Goal: Task Accomplishment & Management: Manage account settings

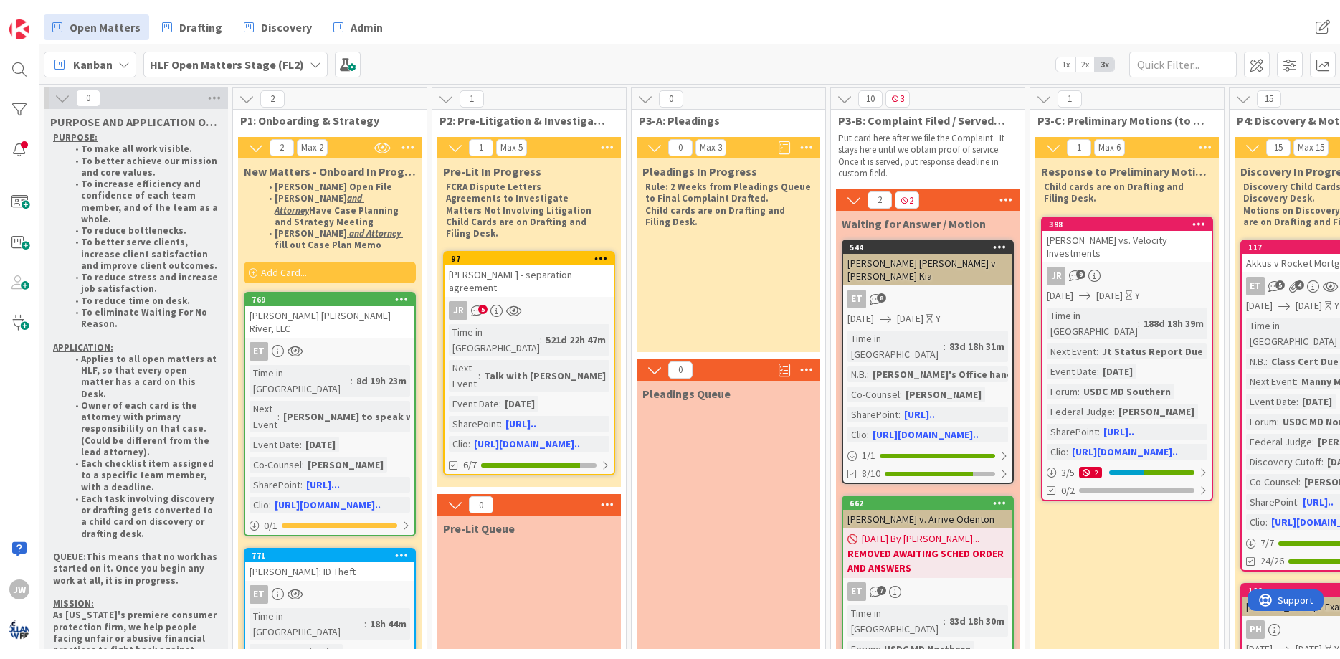
scroll to position [0, 625]
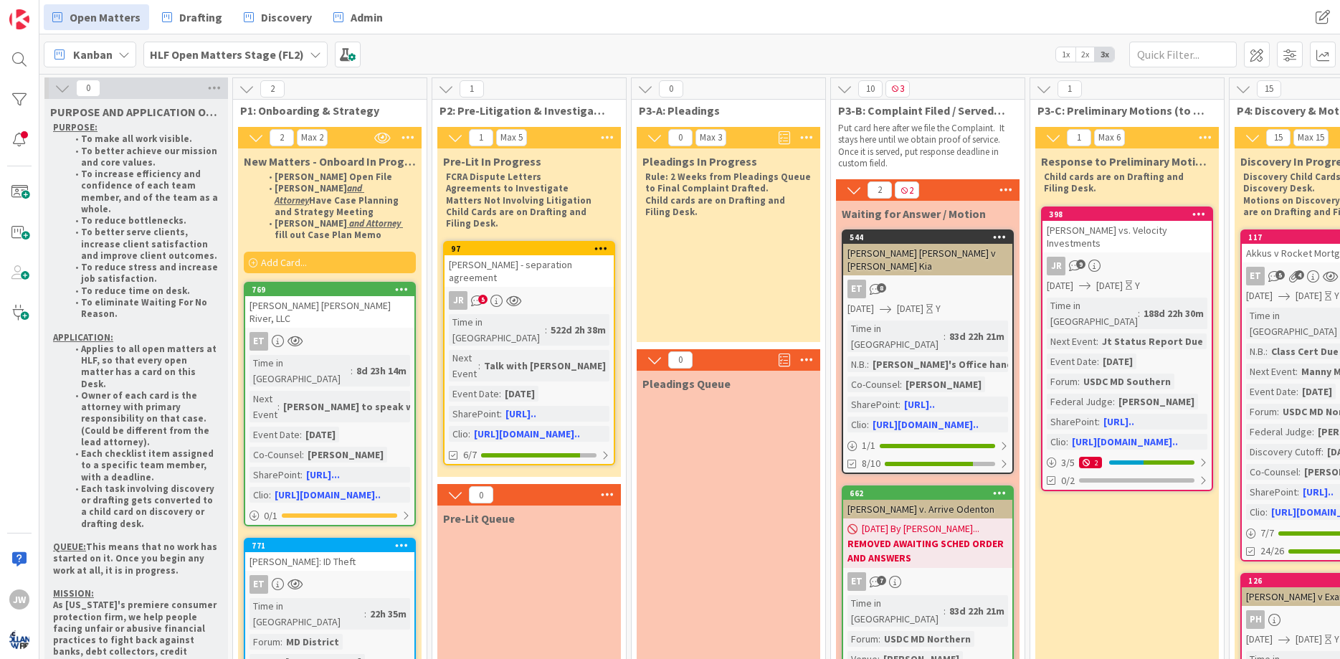
scroll to position [0, 625]
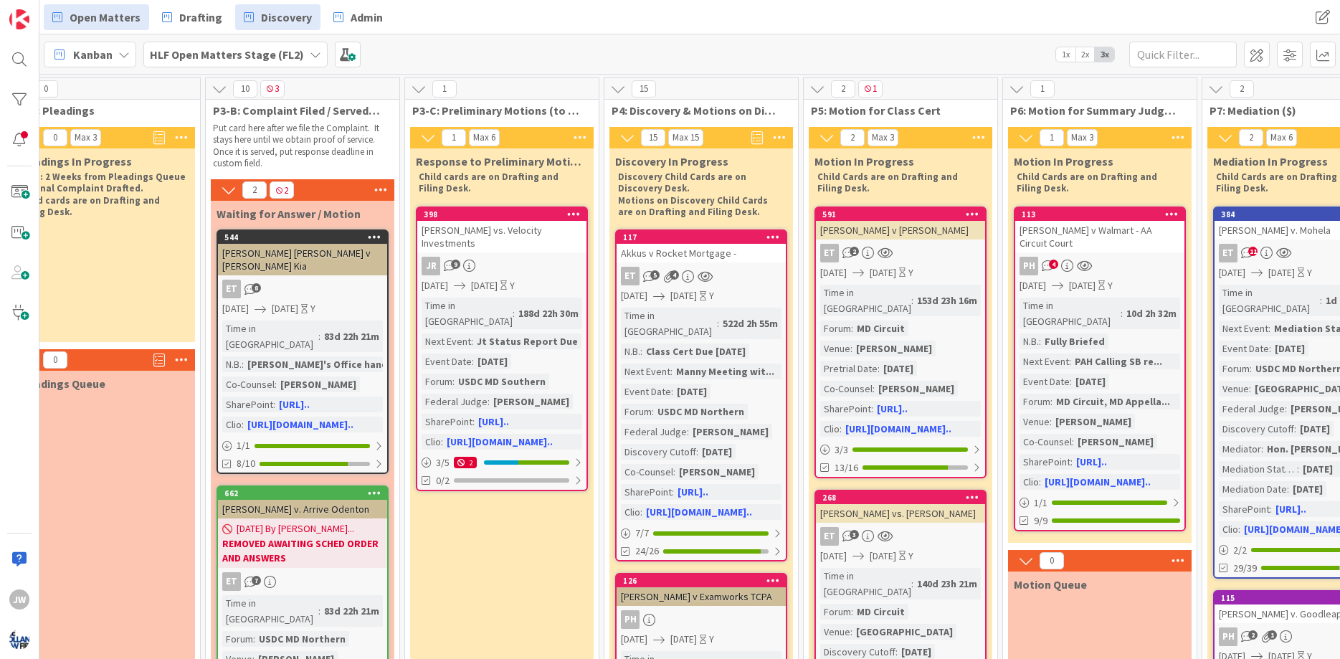
click at [254, 27] on link "Discovery" at bounding box center [277, 17] width 85 height 26
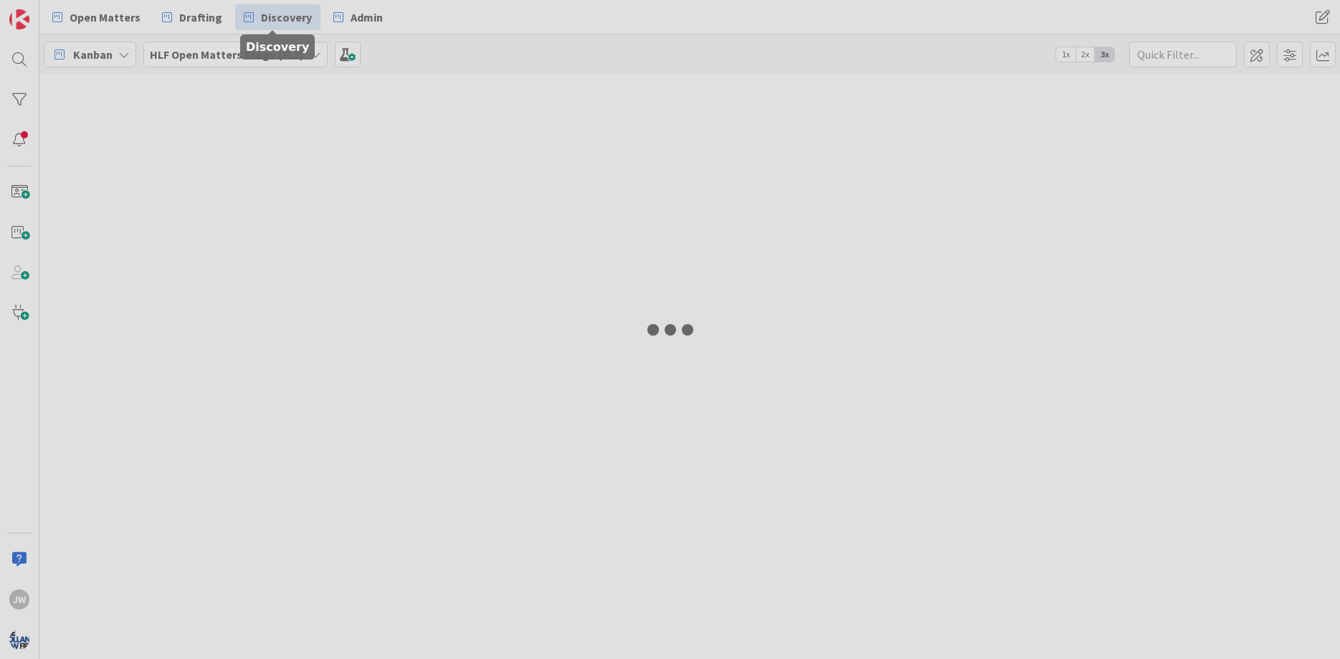
click at [121, 24] on span "Open Matters" at bounding box center [105, 17] width 71 height 17
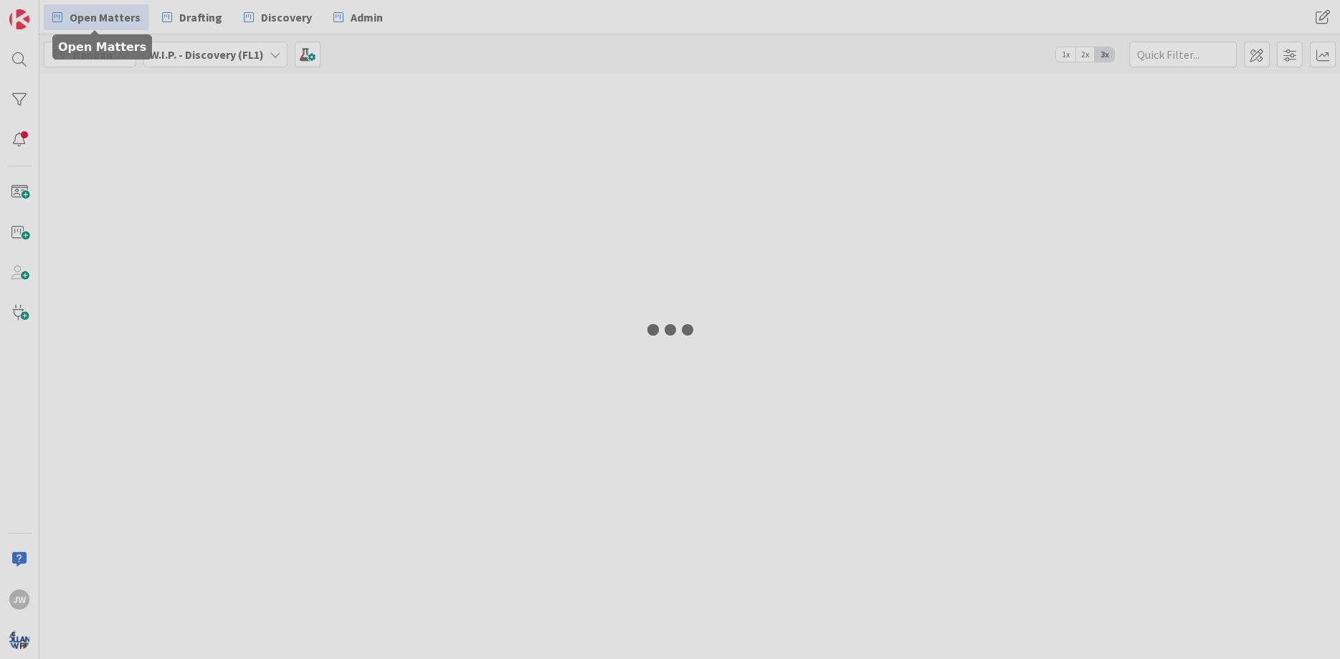
click at [121, 24] on div at bounding box center [670, 329] width 1340 height 659
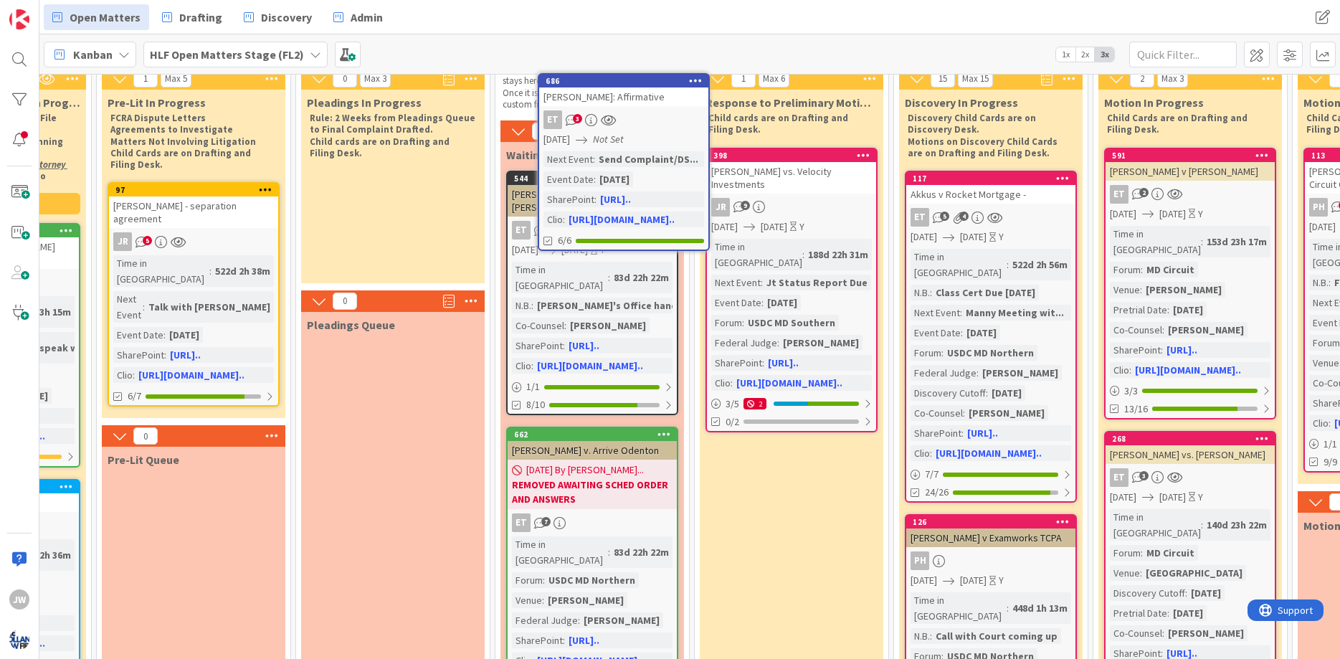
scroll to position [0, 336]
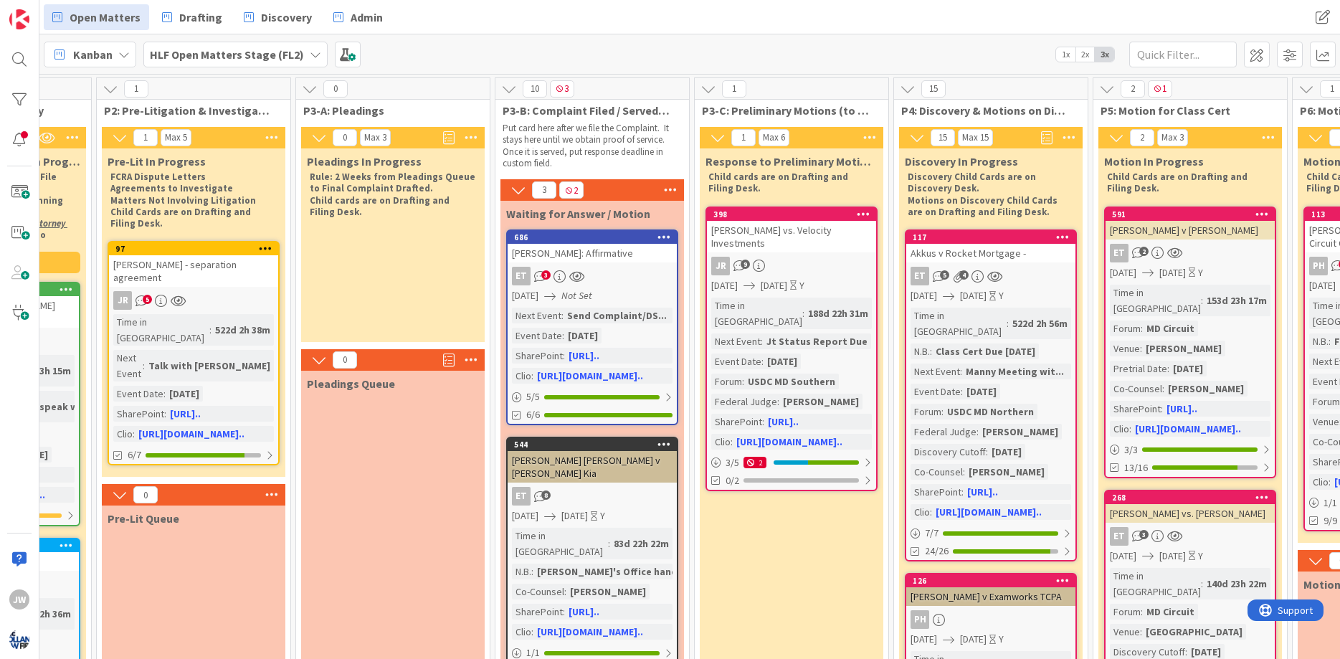
click at [110, 50] on span "Kanban" at bounding box center [92, 54] width 39 height 17
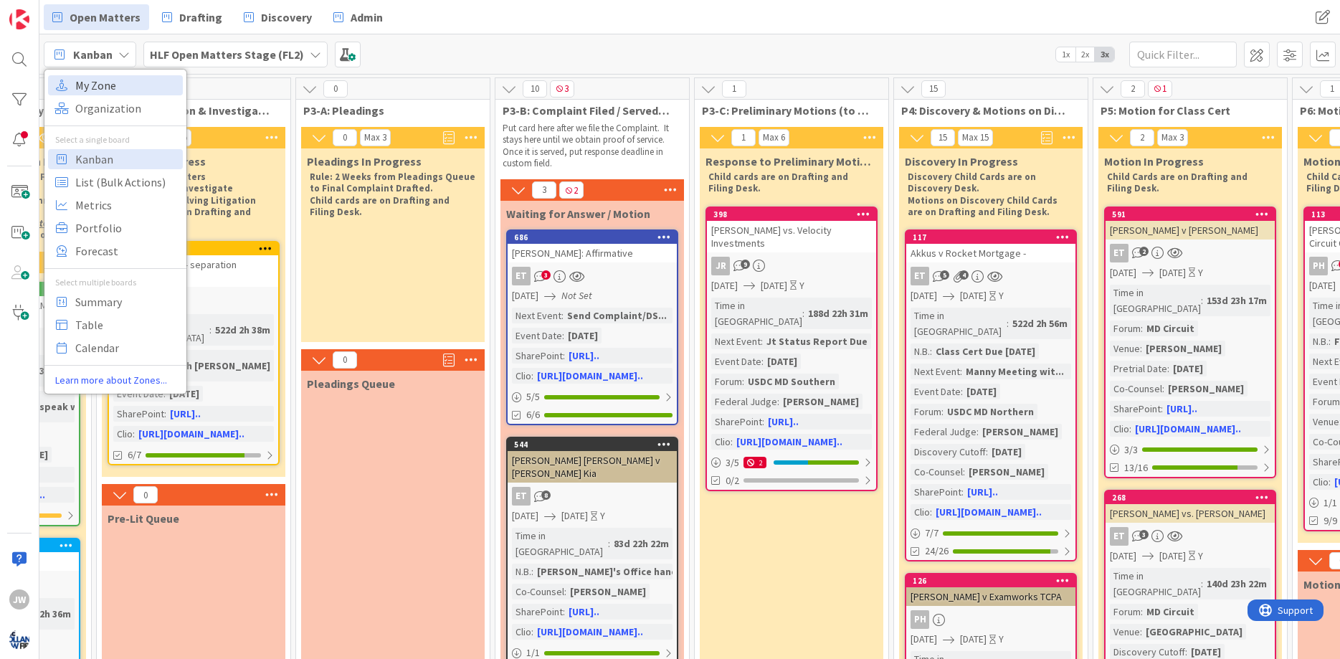
click at [115, 87] on span "My Zone" at bounding box center [126, 86] width 103 height 22
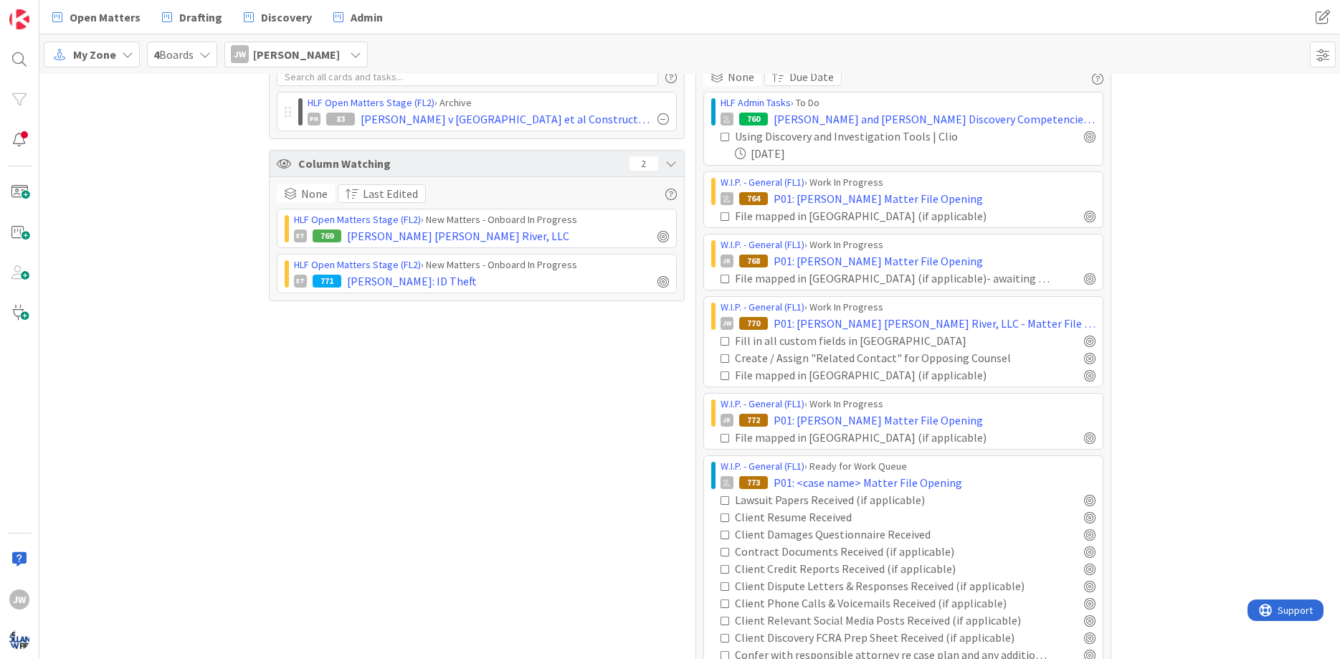
scroll to position [86, 0]
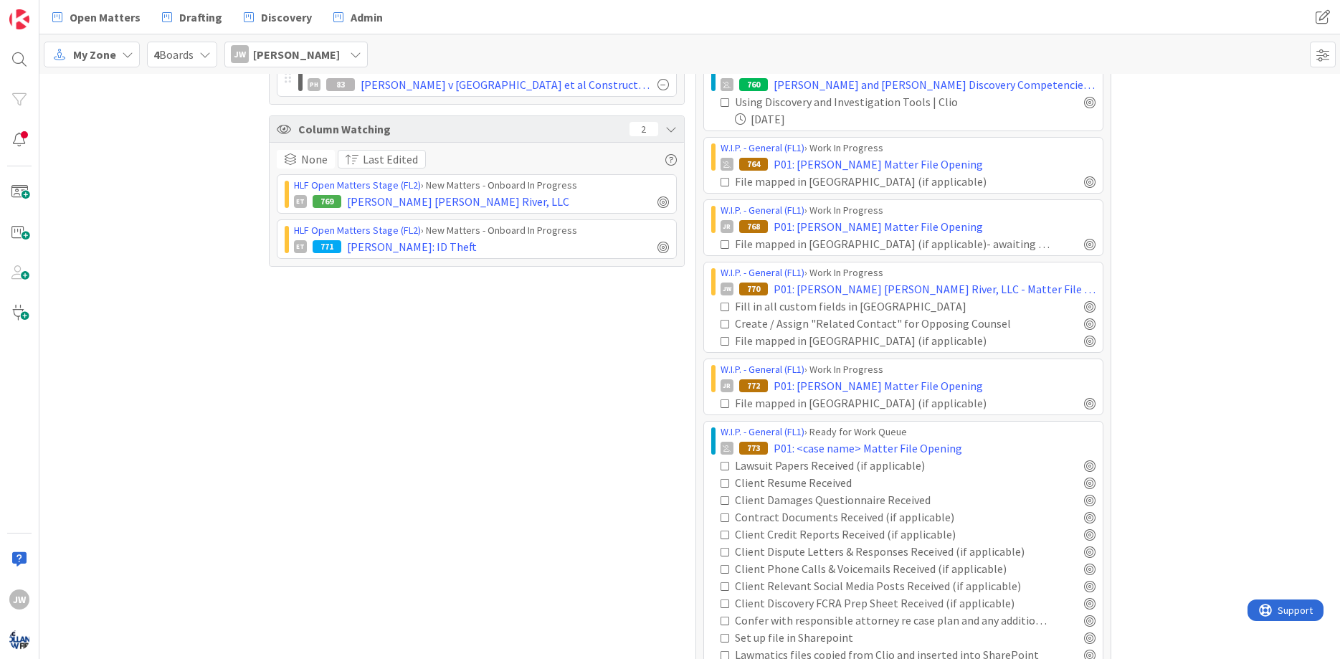
click at [725, 309] on icon at bounding box center [726, 307] width 10 height 10
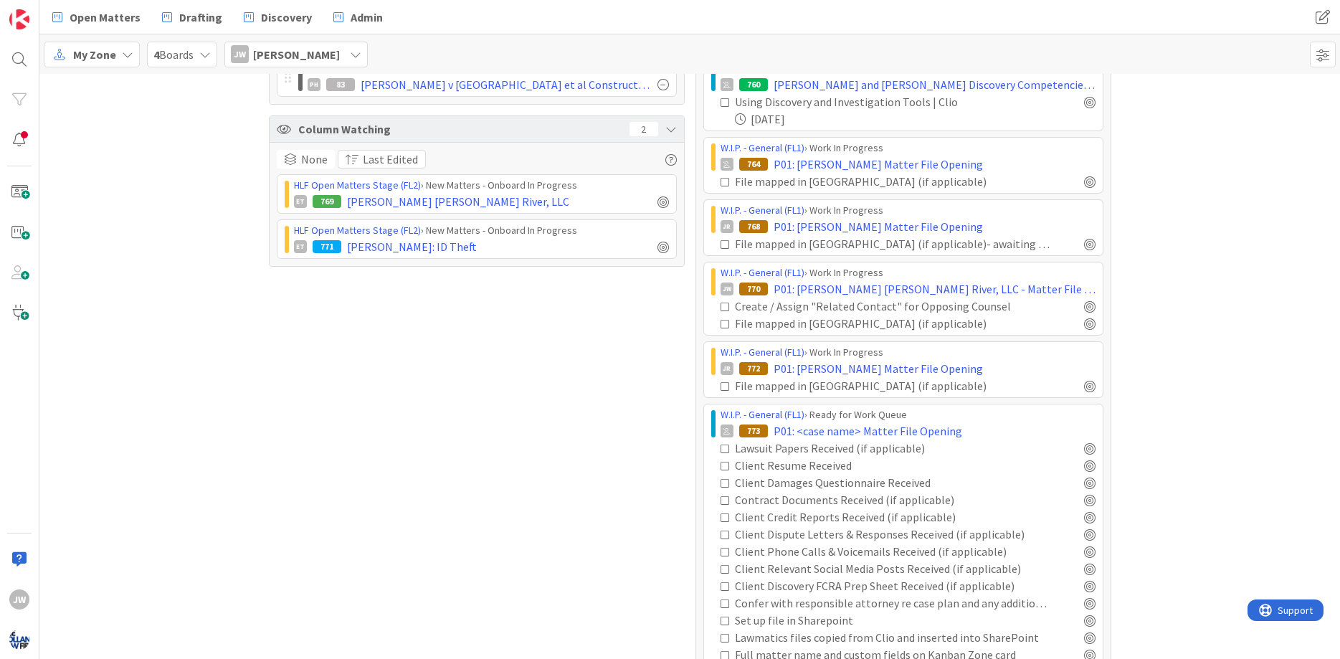
click at [728, 304] on icon at bounding box center [726, 307] width 10 height 10
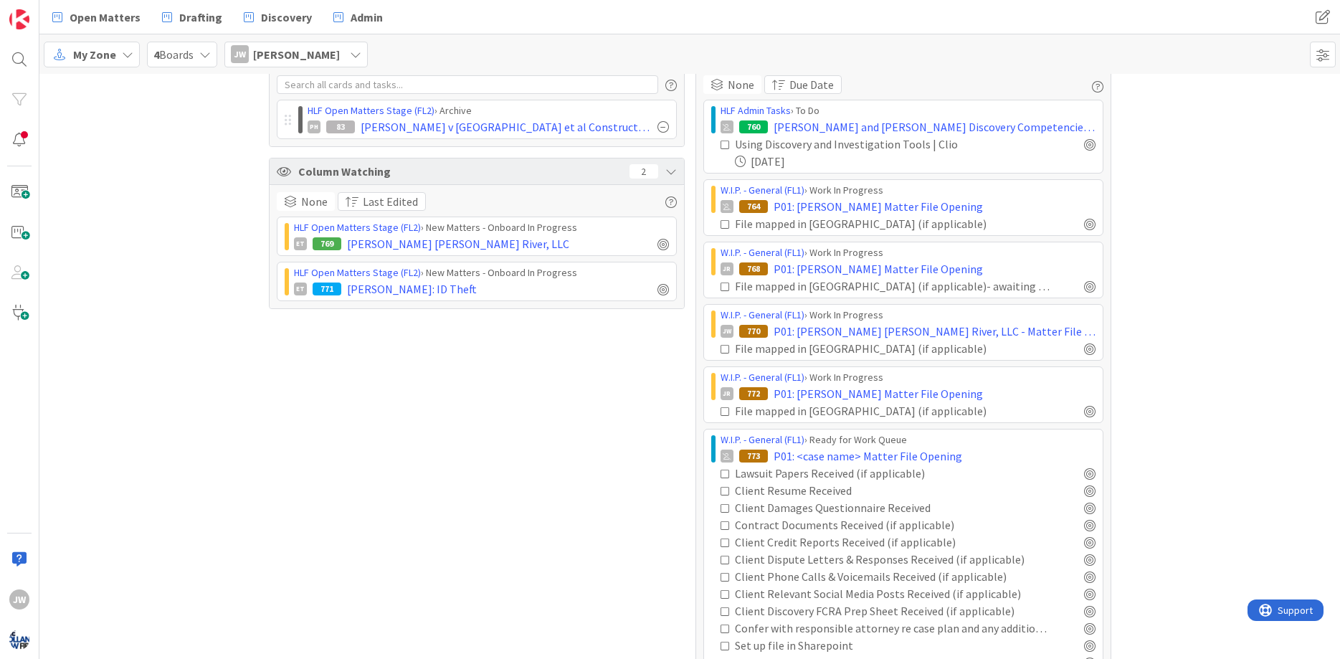
scroll to position [130, 0]
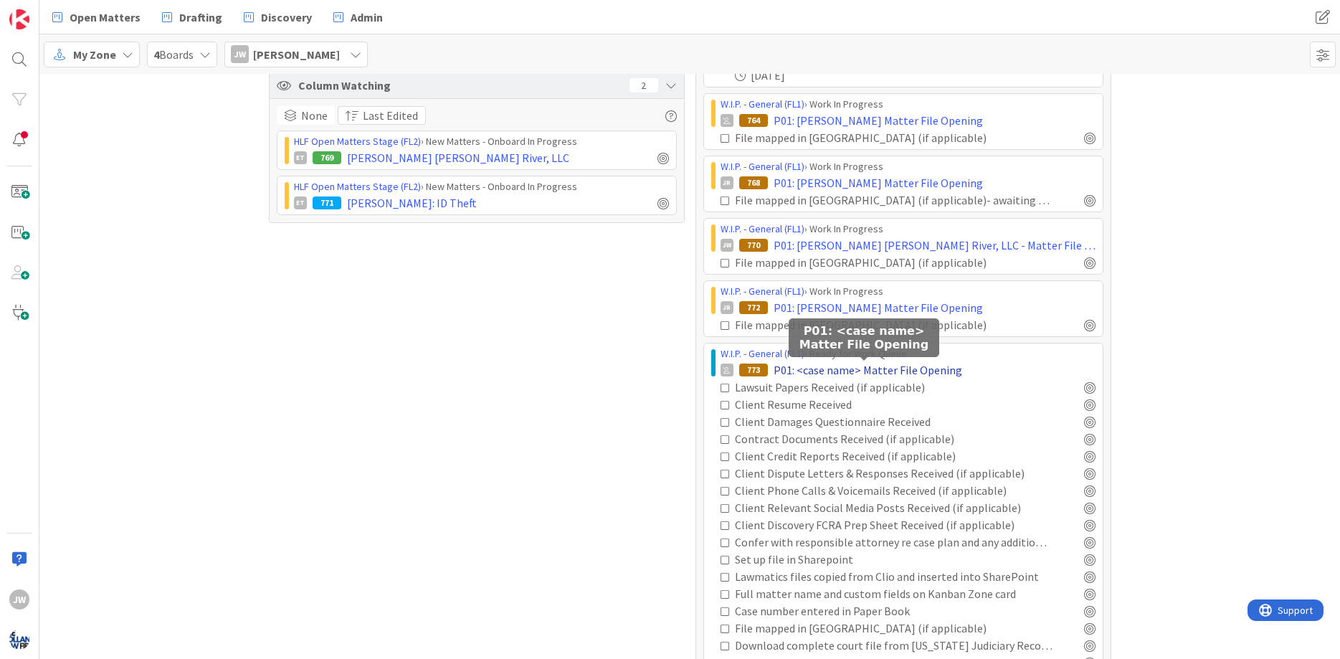
click at [883, 370] on span "P01: <case name> Matter File Opening" at bounding box center [868, 369] width 189 height 17
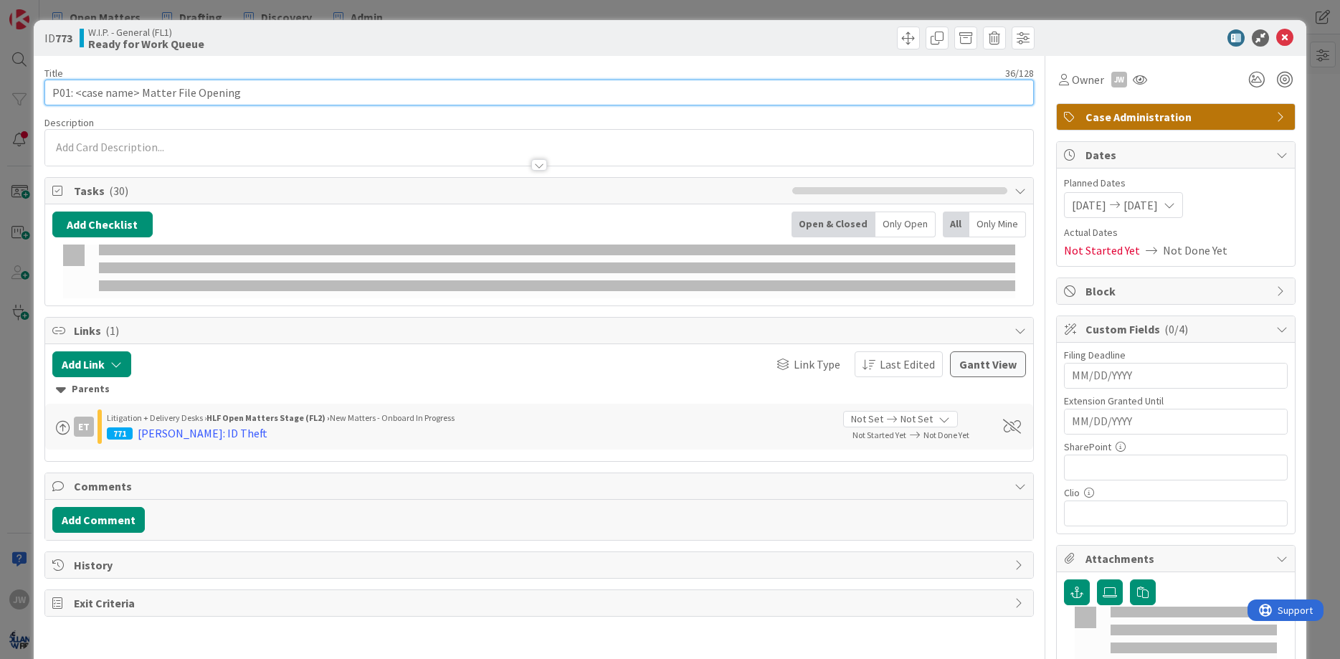
click at [125, 89] on input "P01: <case name> Matter File Opening" at bounding box center [539, 93] width 990 height 26
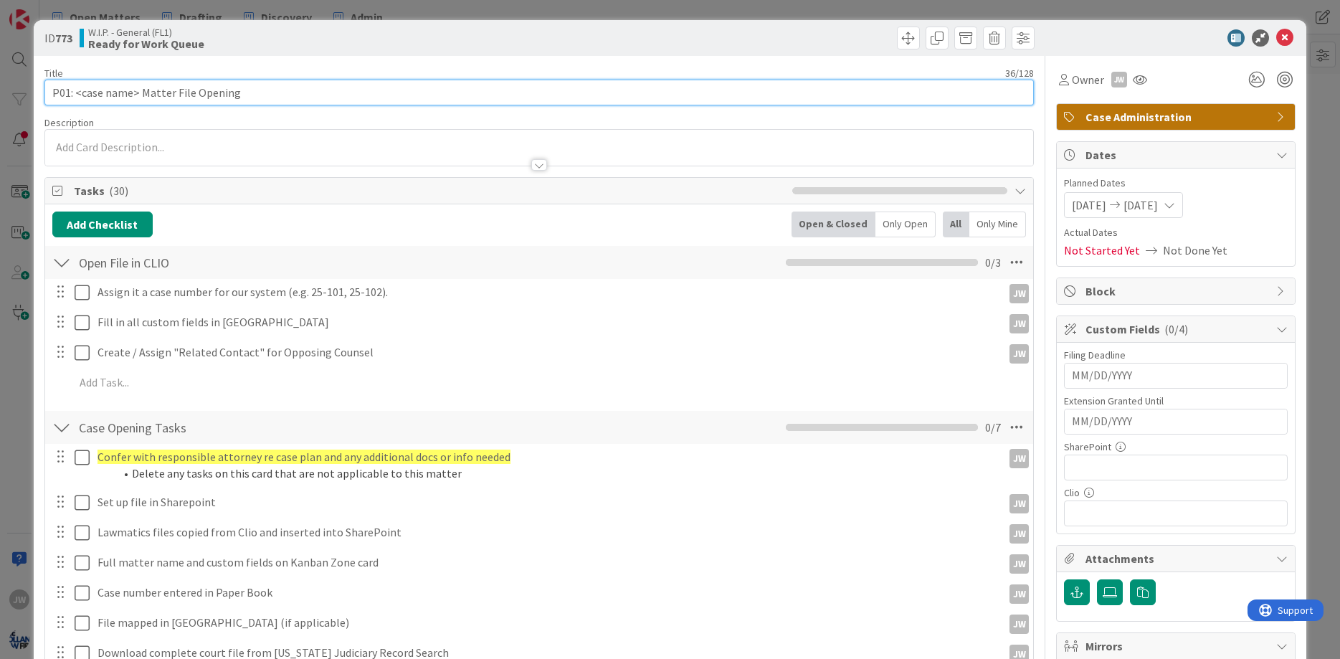
click at [137, 93] on input "P01: <case name> Matter File Opening" at bounding box center [539, 93] width 990 height 26
type input "P01: Rosemarie Kelley Matter File Opening"
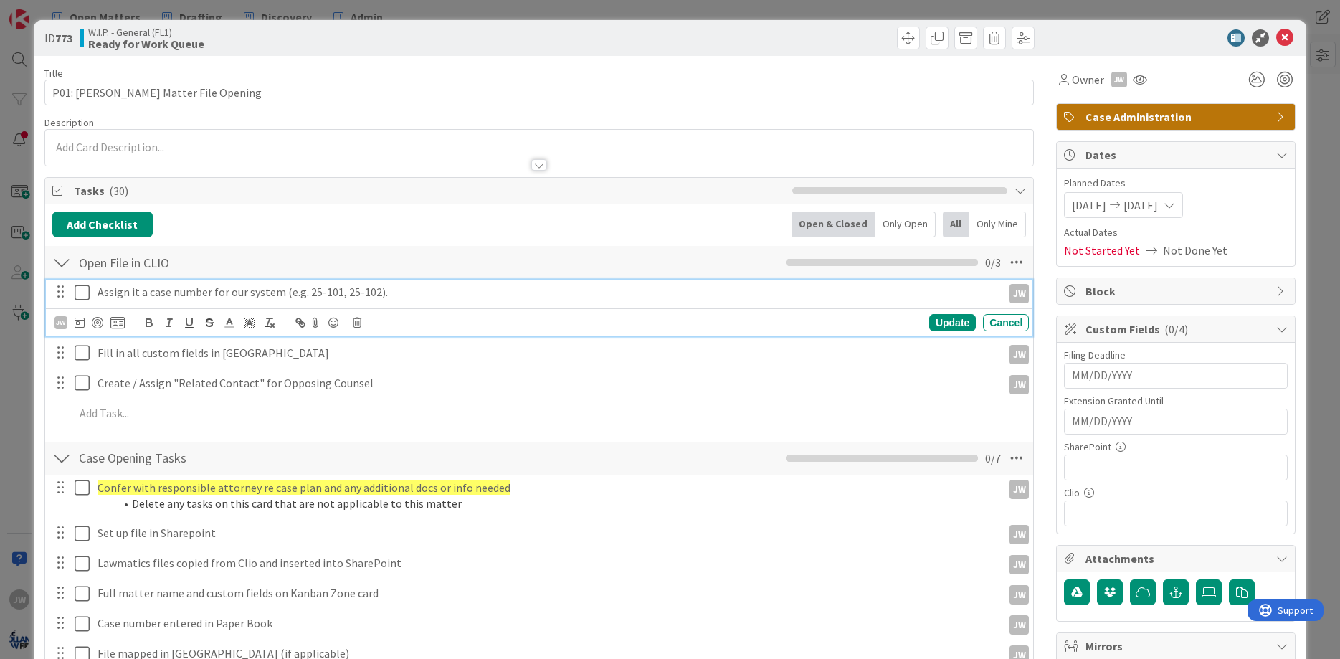
click at [87, 297] on icon at bounding box center [86, 292] width 22 height 17
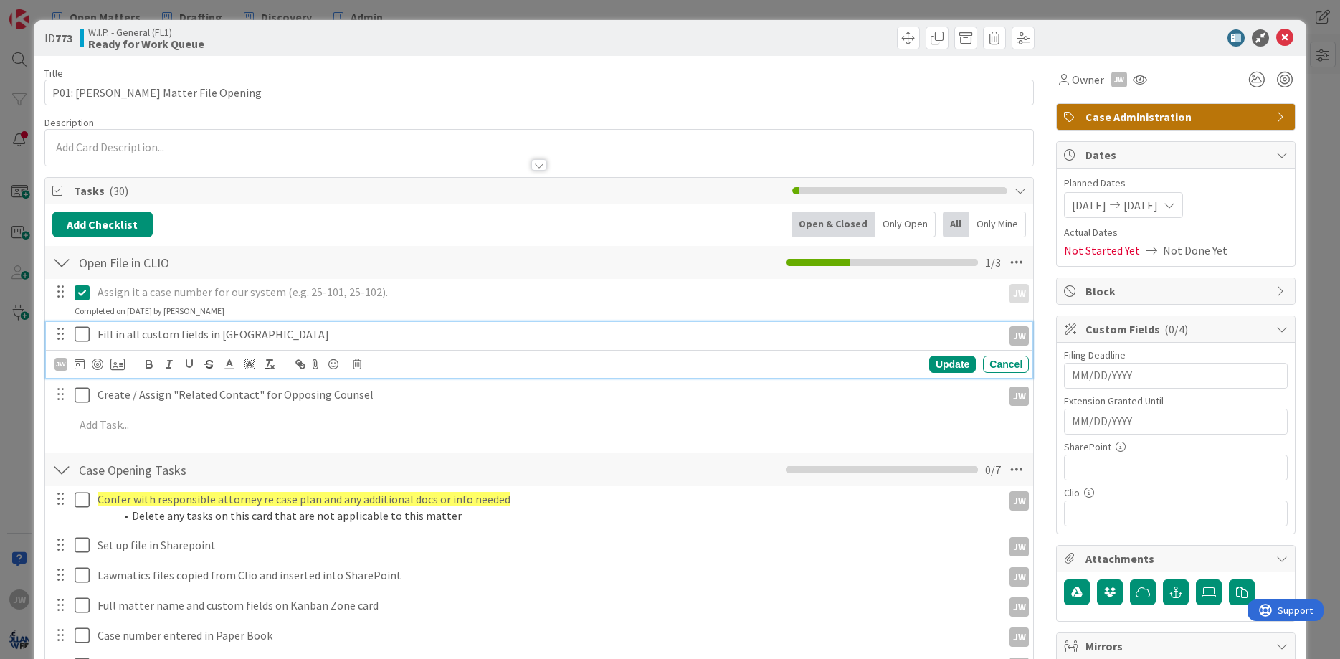
click at [84, 331] on icon at bounding box center [86, 333] width 22 height 17
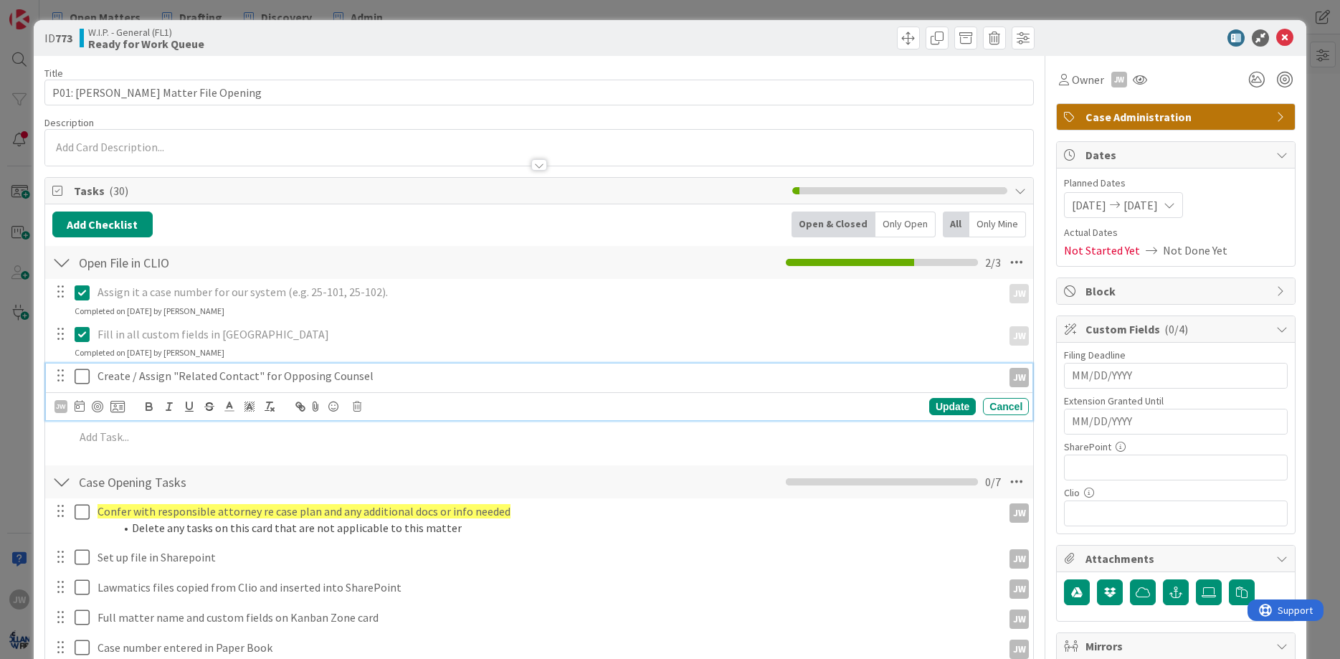
click at [81, 371] on icon at bounding box center [86, 376] width 22 height 17
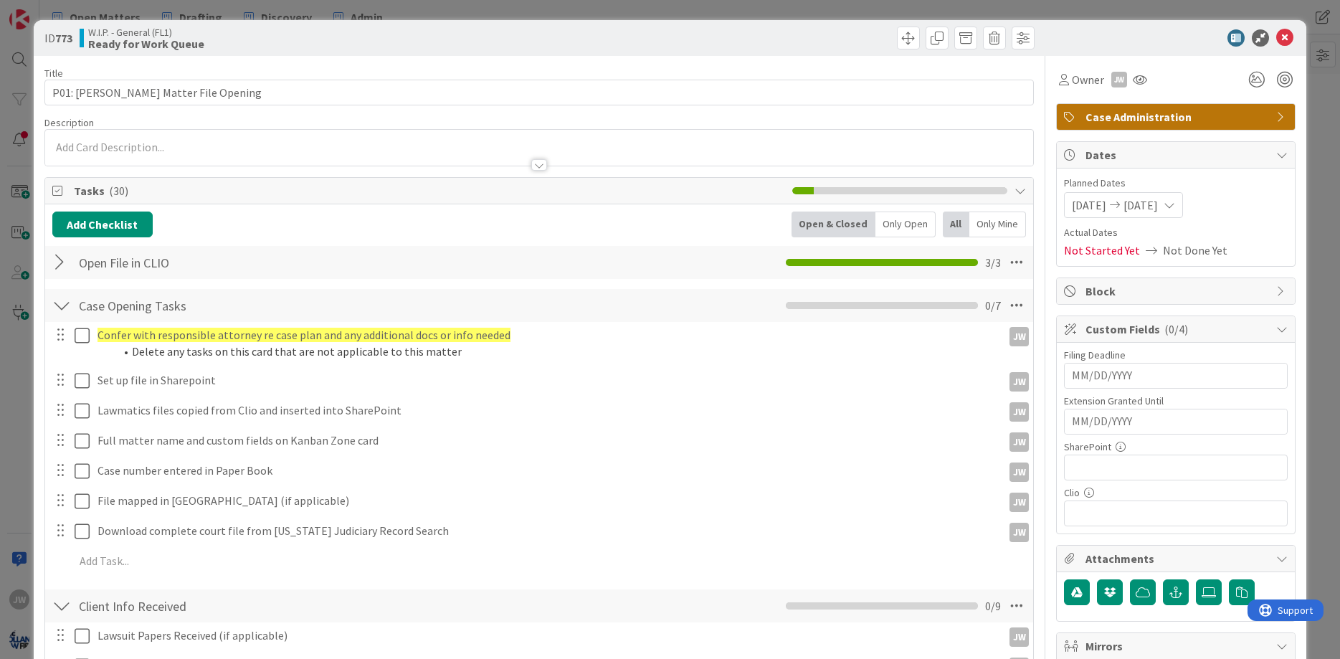
click at [1287, 42] on icon at bounding box center [1284, 37] width 17 height 17
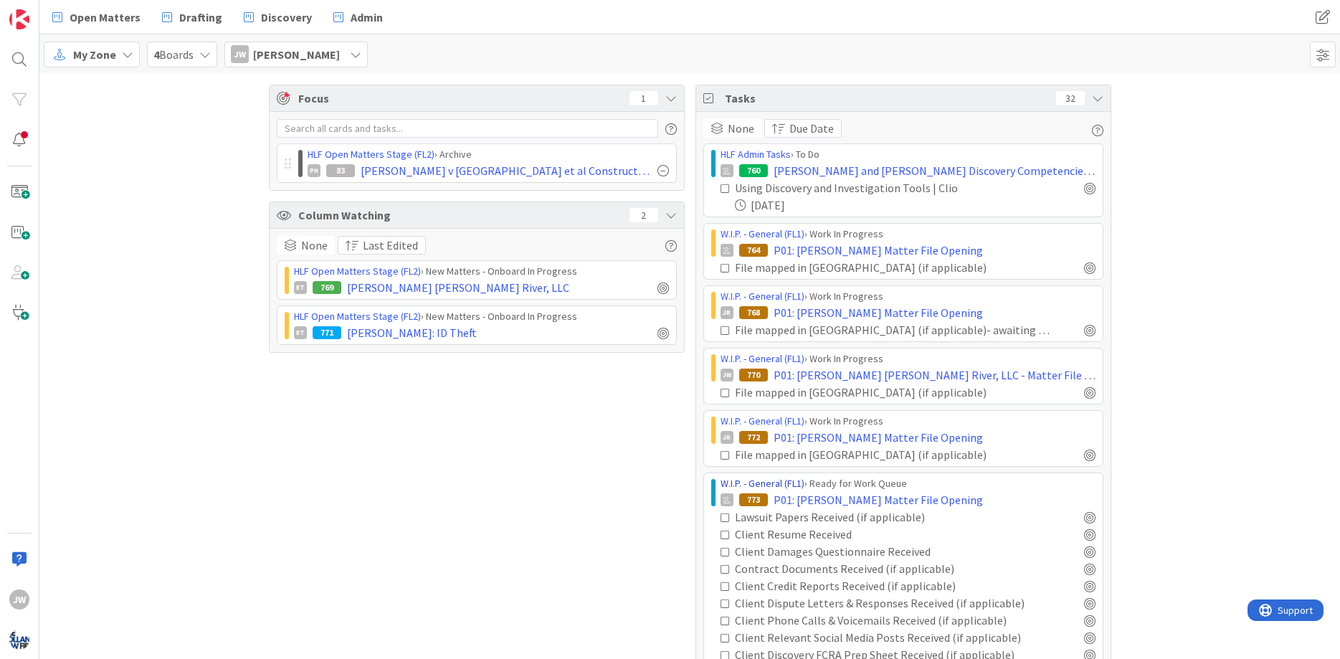
click at [800, 486] on link "W.I.P. - General (FL1)" at bounding box center [763, 483] width 84 height 13
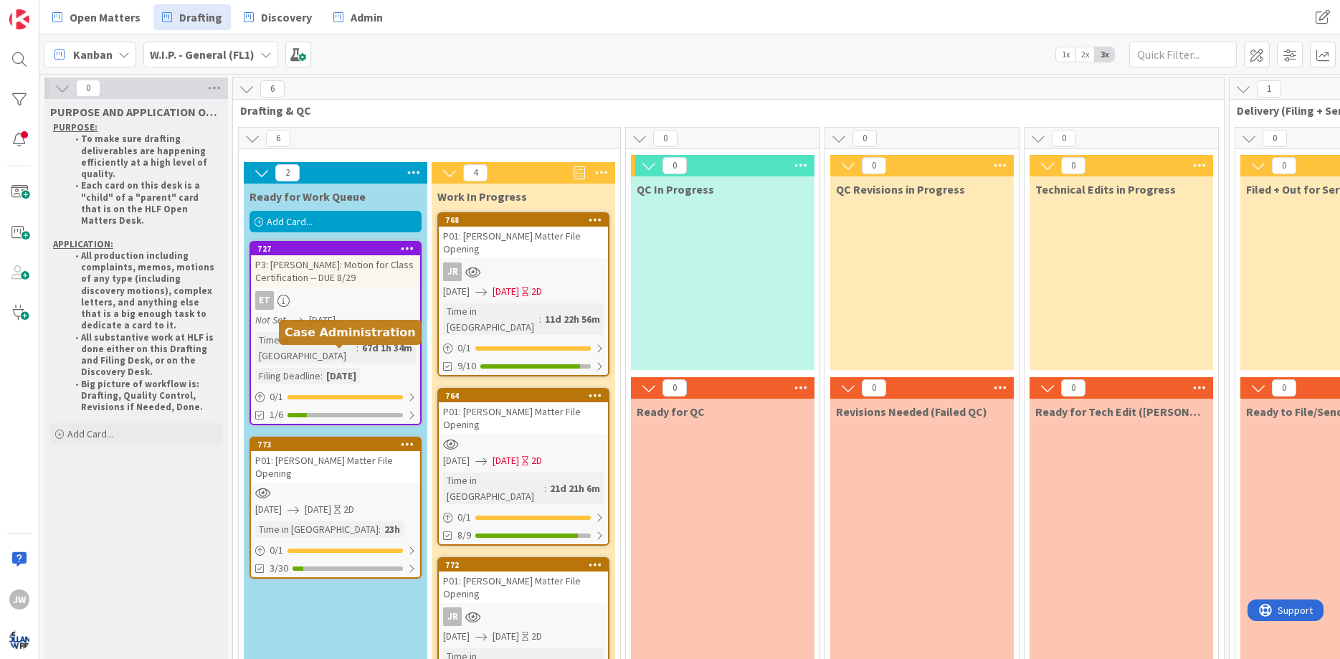
scroll to position [86, 0]
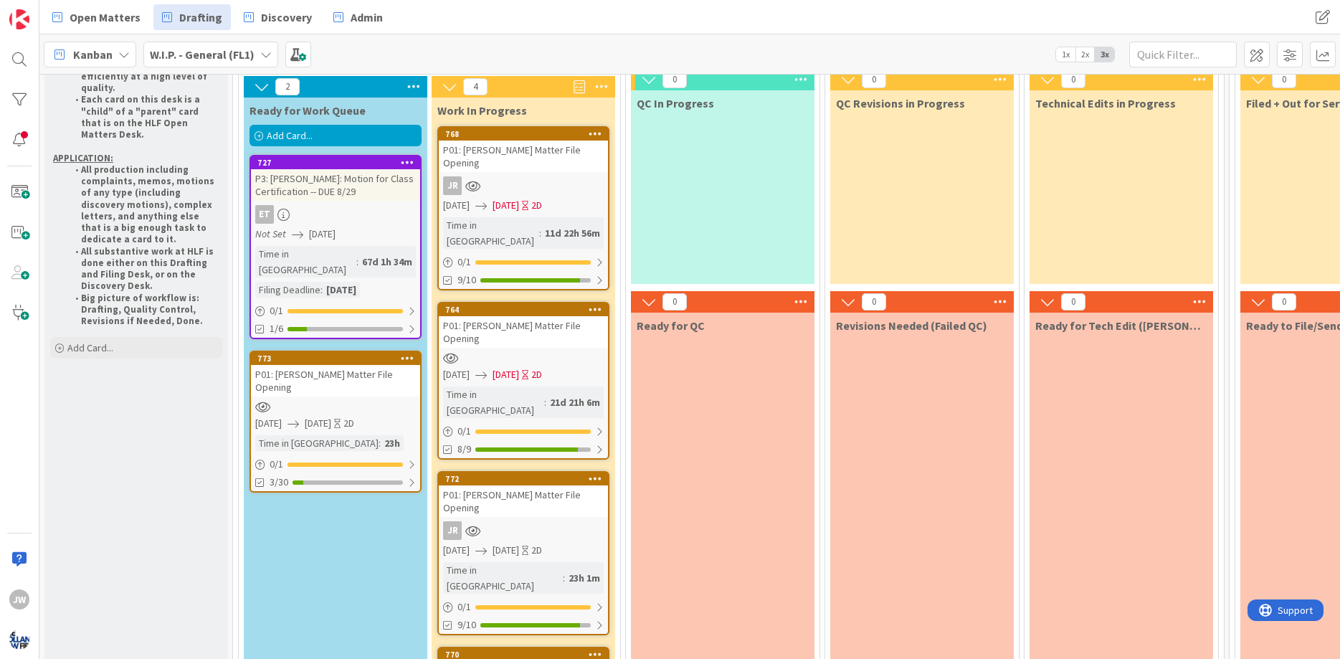
click at [409, 353] on icon at bounding box center [408, 358] width 14 height 10
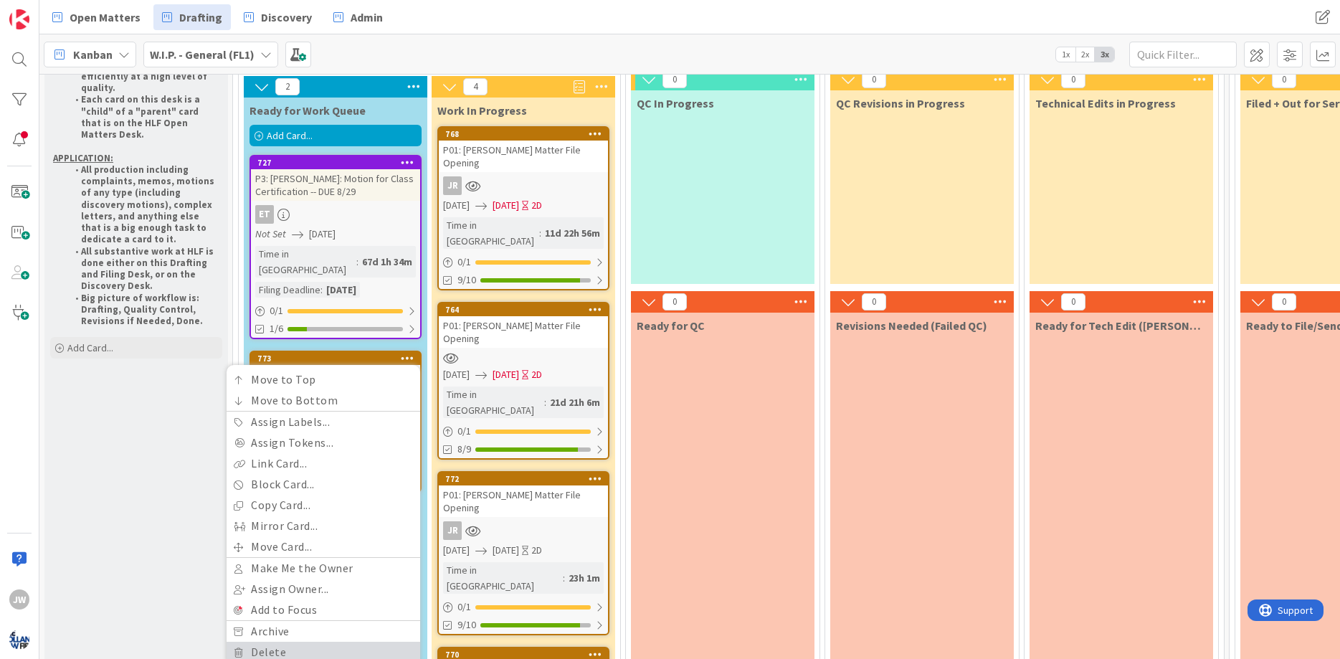
click at [275, 642] on link "Delete" at bounding box center [324, 652] width 194 height 21
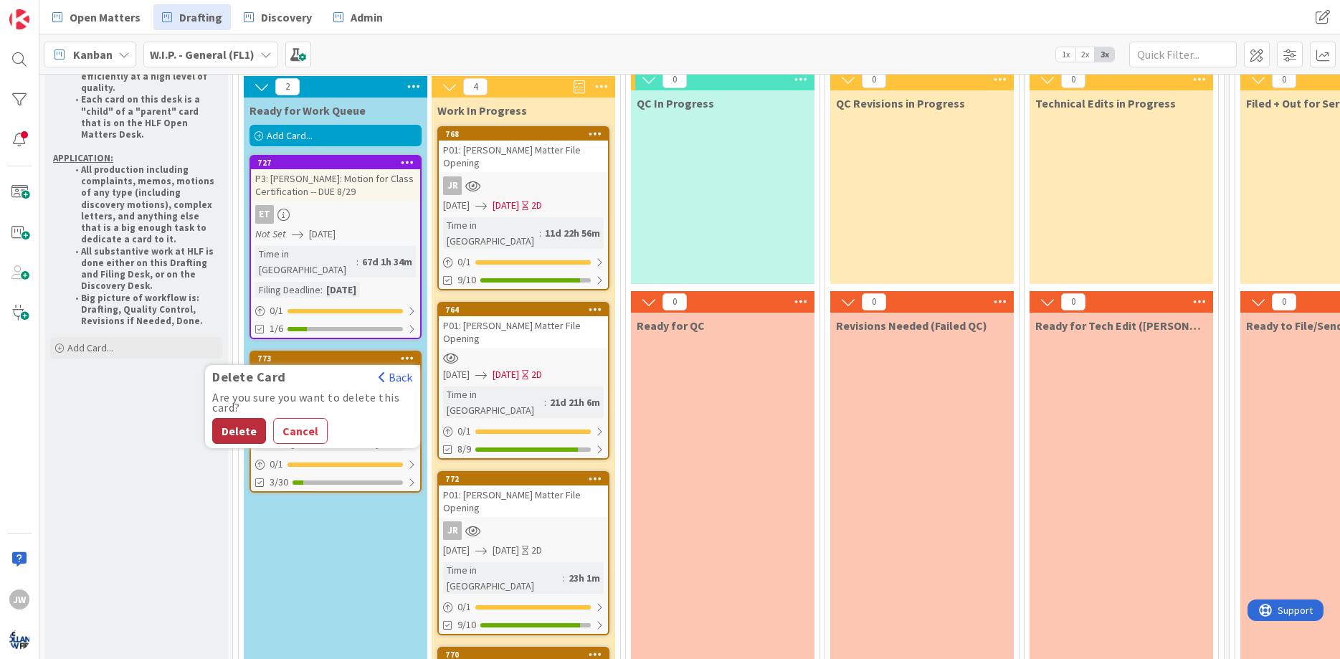
click at [259, 418] on button "Delete" at bounding box center [239, 431] width 54 height 26
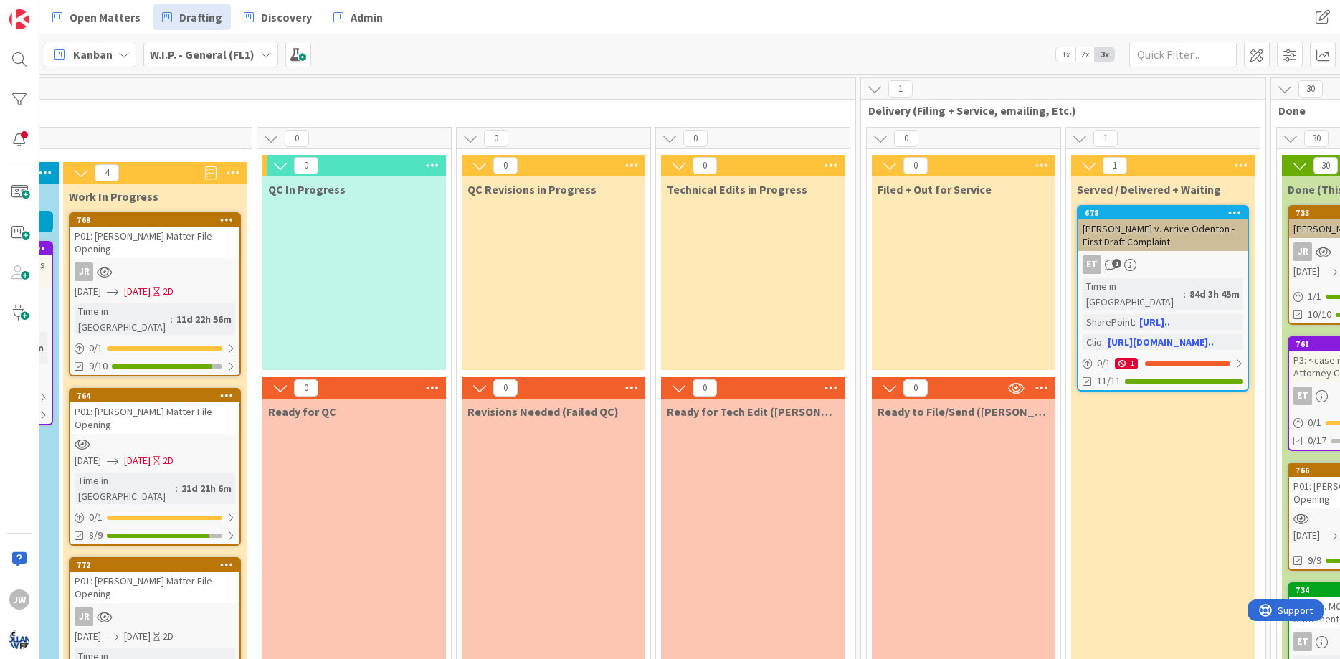
scroll to position [0, 0]
